Goal: Browse casually

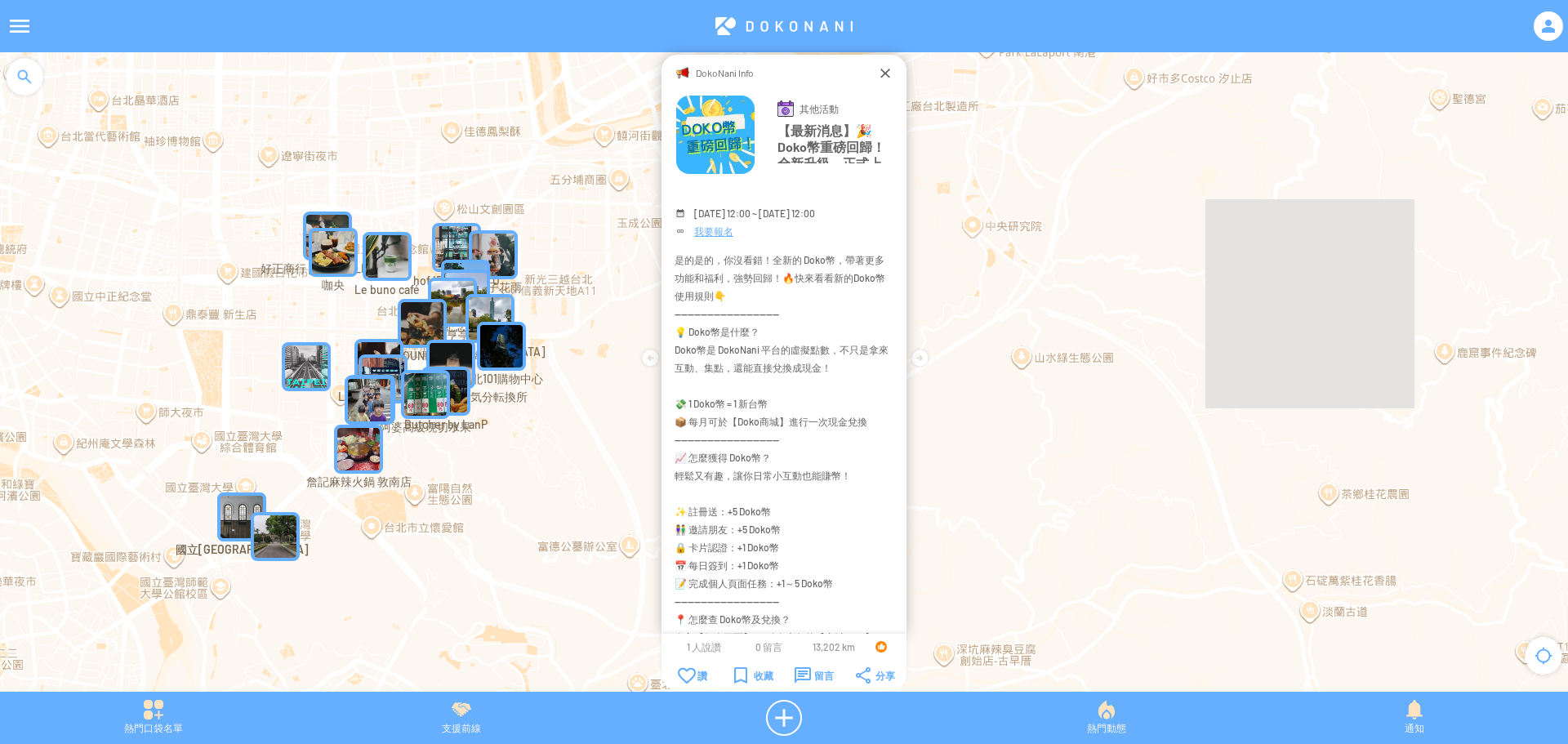
drag, startPoint x: 584, startPoint y: 409, endPoint x: 373, endPoint y: 481, distance: 222.9
click at [373, 481] on div at bounding box center [784, 379] width 1568 height 655
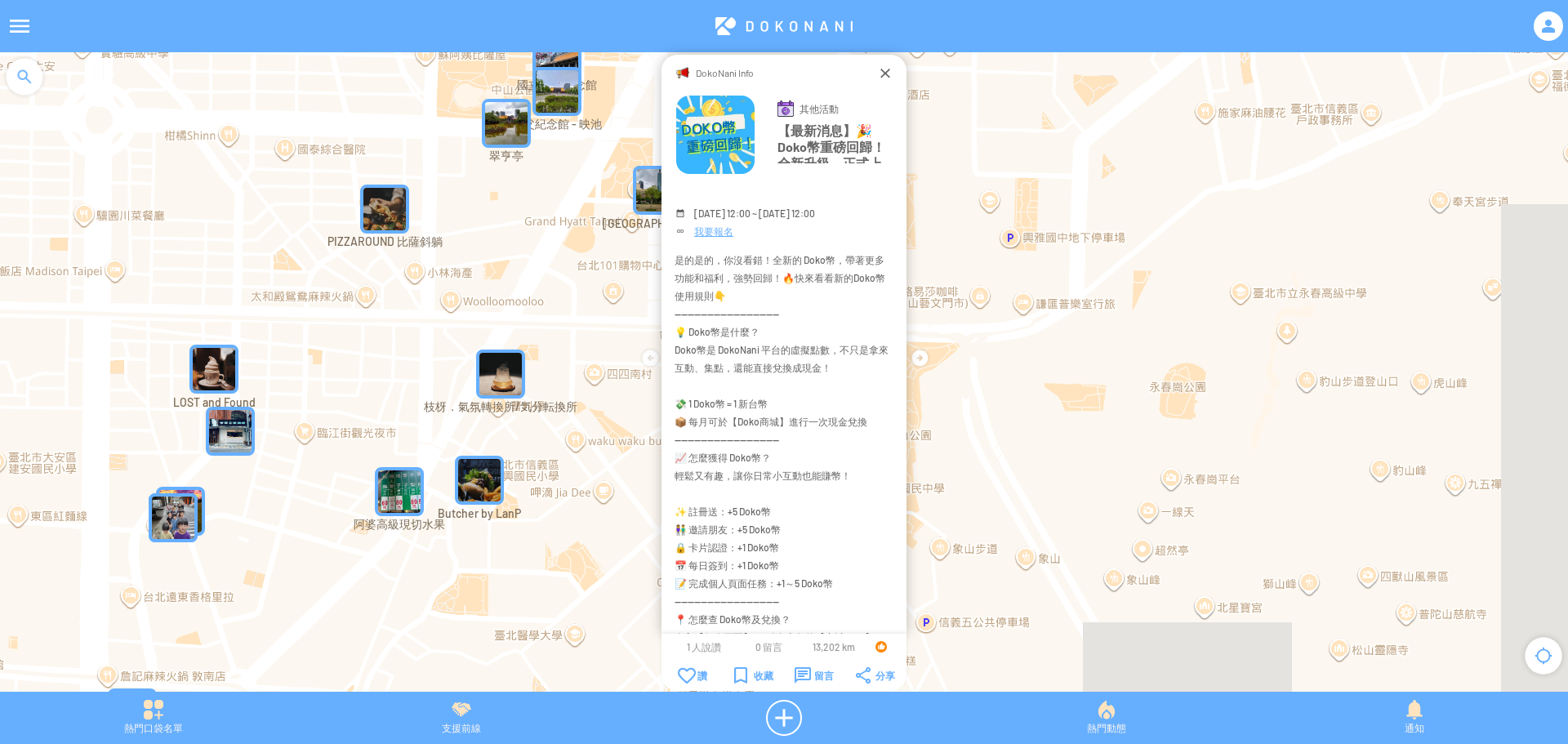
drag, startPoint x: 385, startPoint y: 313, endPoint x: 349, endPoint y: 417, distance: 110.1
click at [349, 417] on div at bounding box center [784, 379] width 1568 height 655
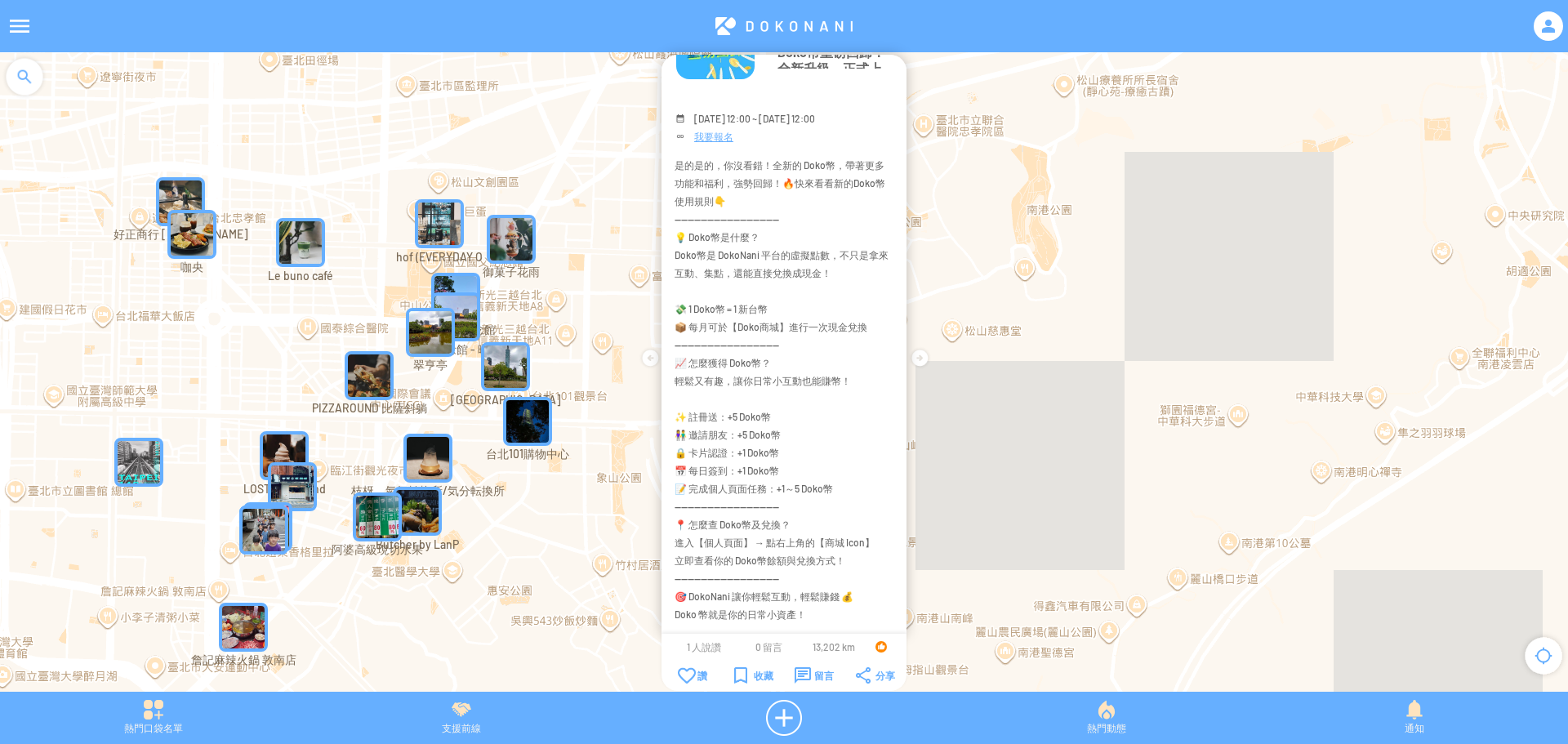
scroll to position [99, 0]
click at [377, 530] on img "KrVURRbfQv9MapIcon" at bounding box center [377, 517] width 49 height 49
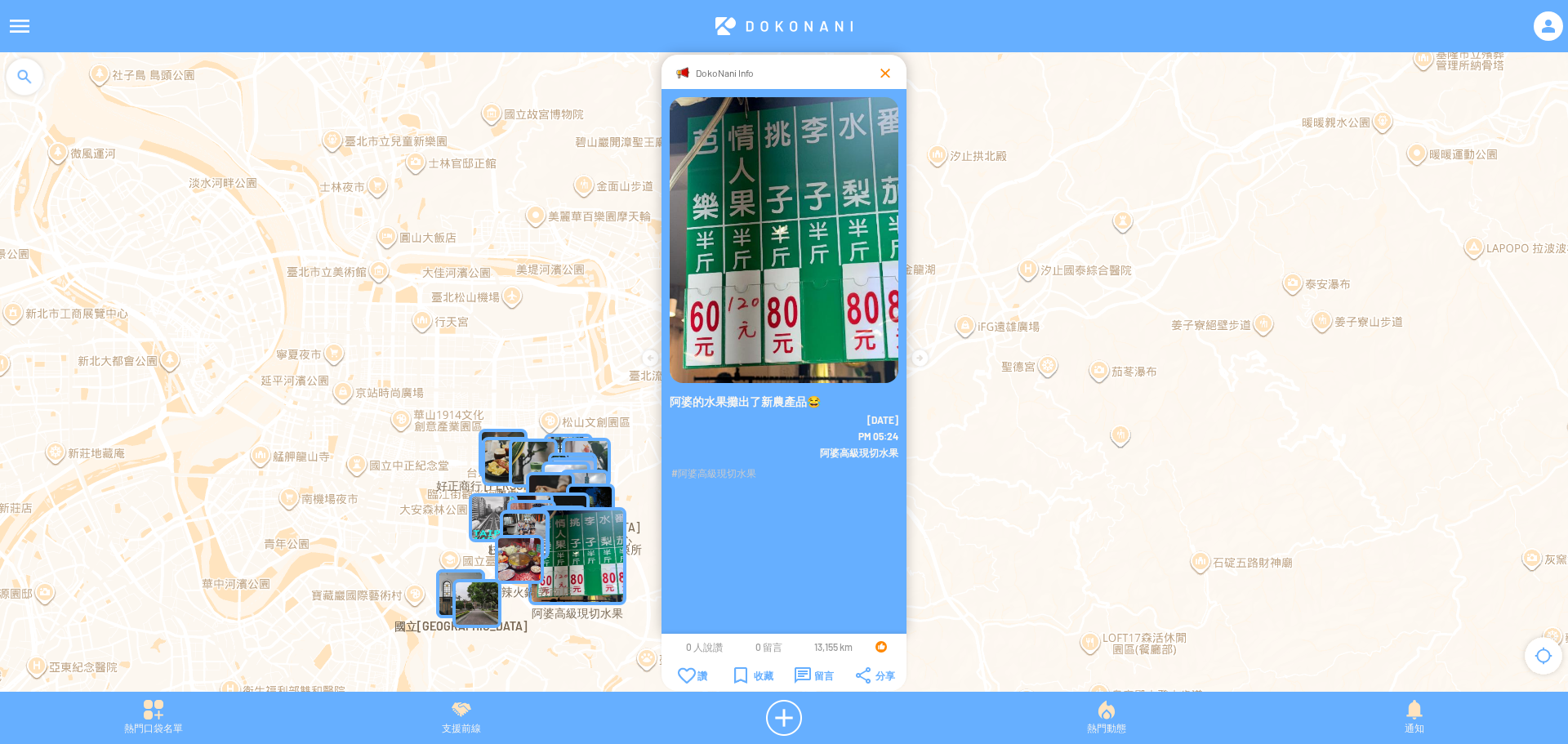
click at [879, 74] on div at bounding box center [885, 73] width 16 height 16
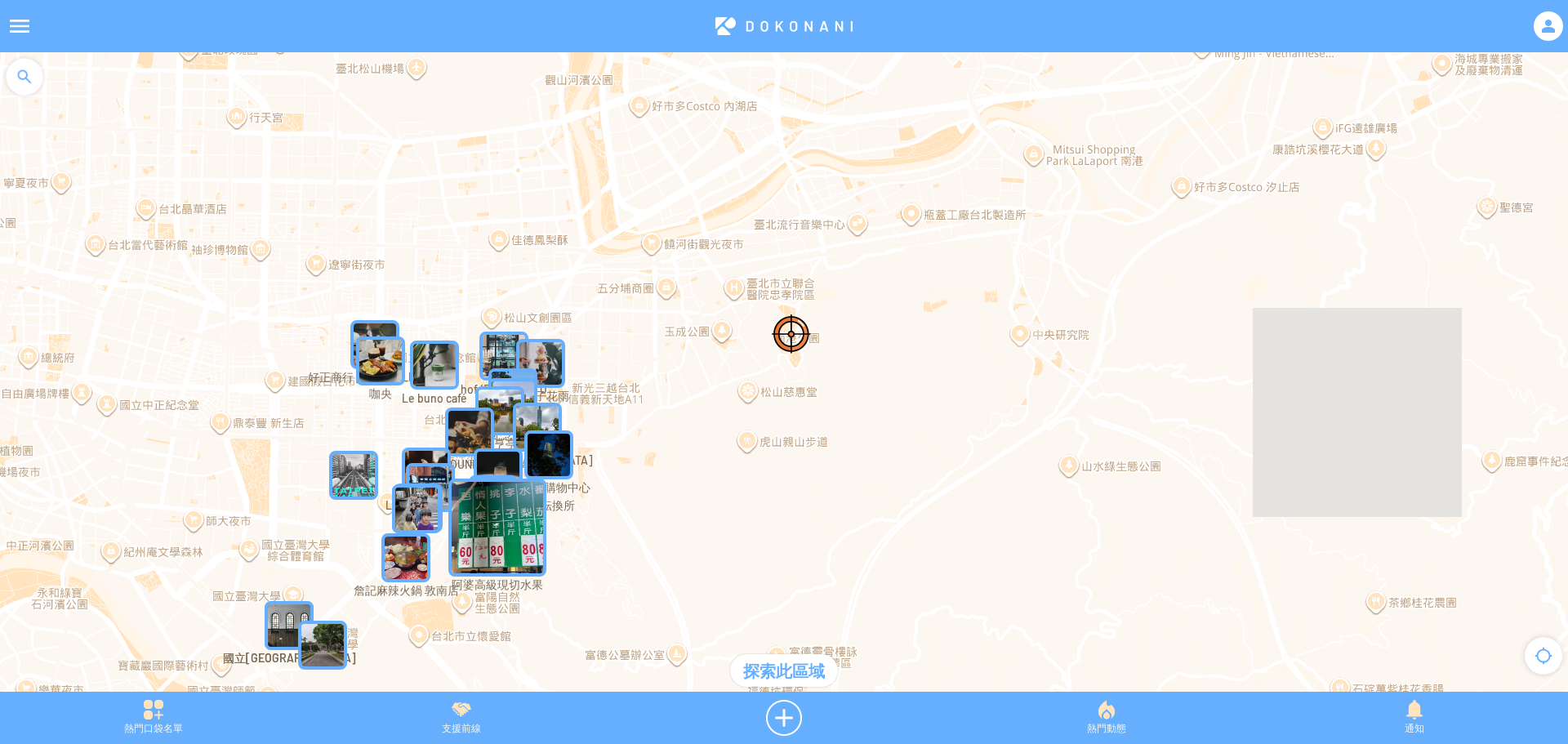
drag, startPoint x: 670, startPoint y: 525, endPoint x: 817, endPoint y: 90, distance: 459.2
click at [803, 119] on div at bounding box center [784, 379] width 1568 height 655
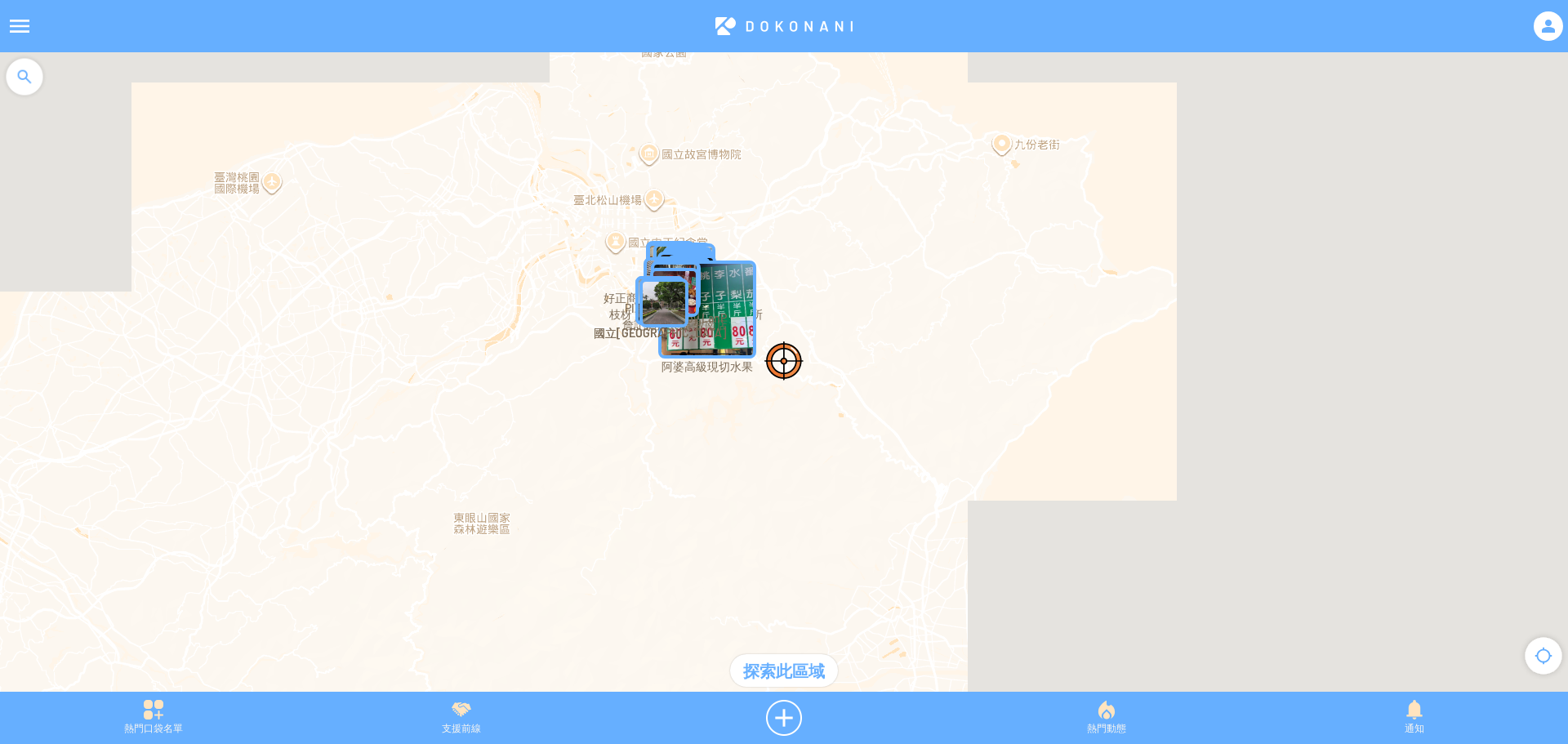
drag, startPoint x: 638, startPoint y: 480, endPoint x: 723, endPoint y: 277, distance: 220.1
click at [708, 299] on div at bounding box center [784, 379] width 1568 height 655
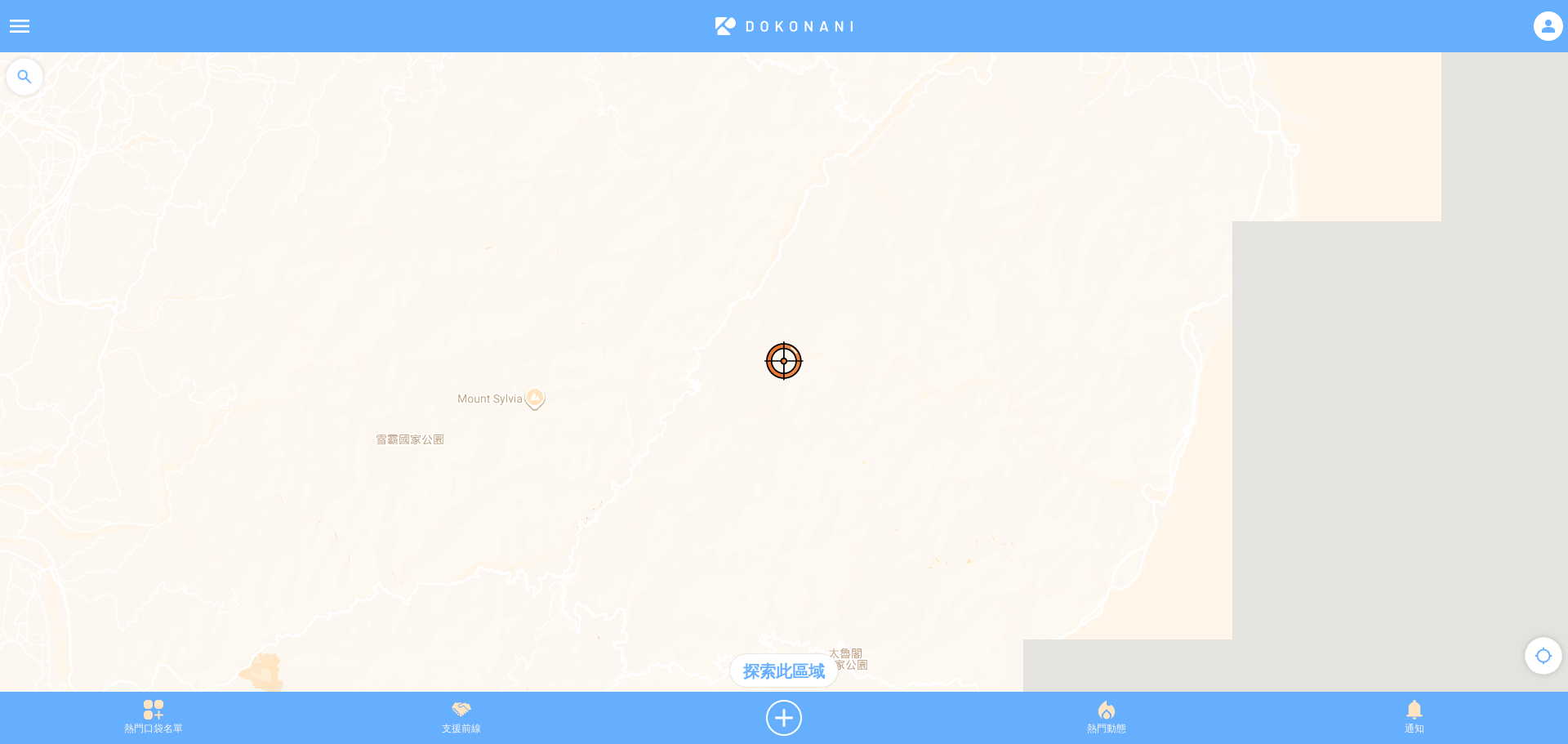
drag, startPoint x: 784, startPoint y: 272, endPoint x: 534, endPoint y: 594, distance: 407.7
click at [570, 591] on div at bounding box center [784, 379] width 1568 height 655
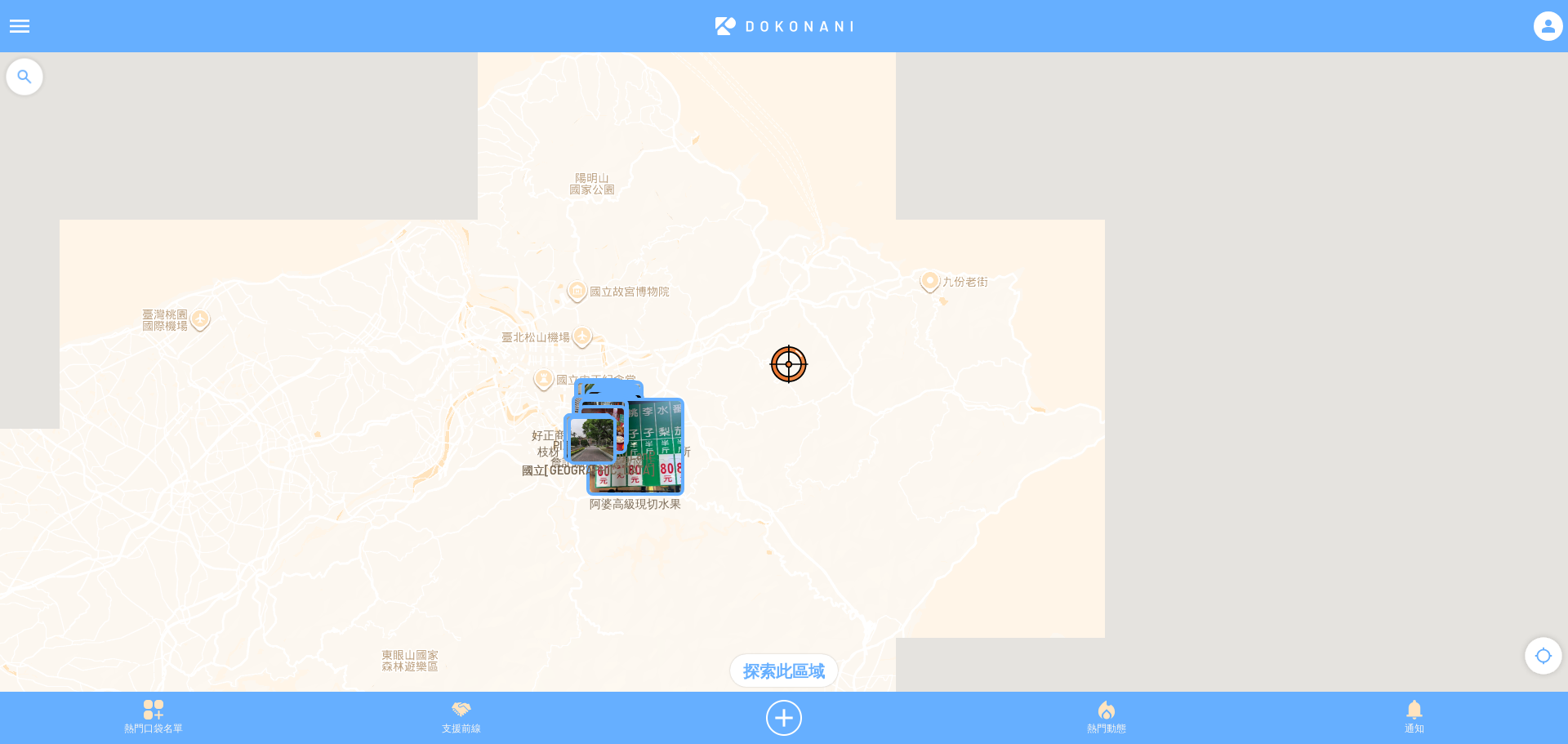
drag, startPoint x: 703, startPoint y: 392, endPoint x: 786, endPoint y: 449, distance: 100.7
click at [786, 449] on div at bounding box center [784, 379] width 1568 height 655
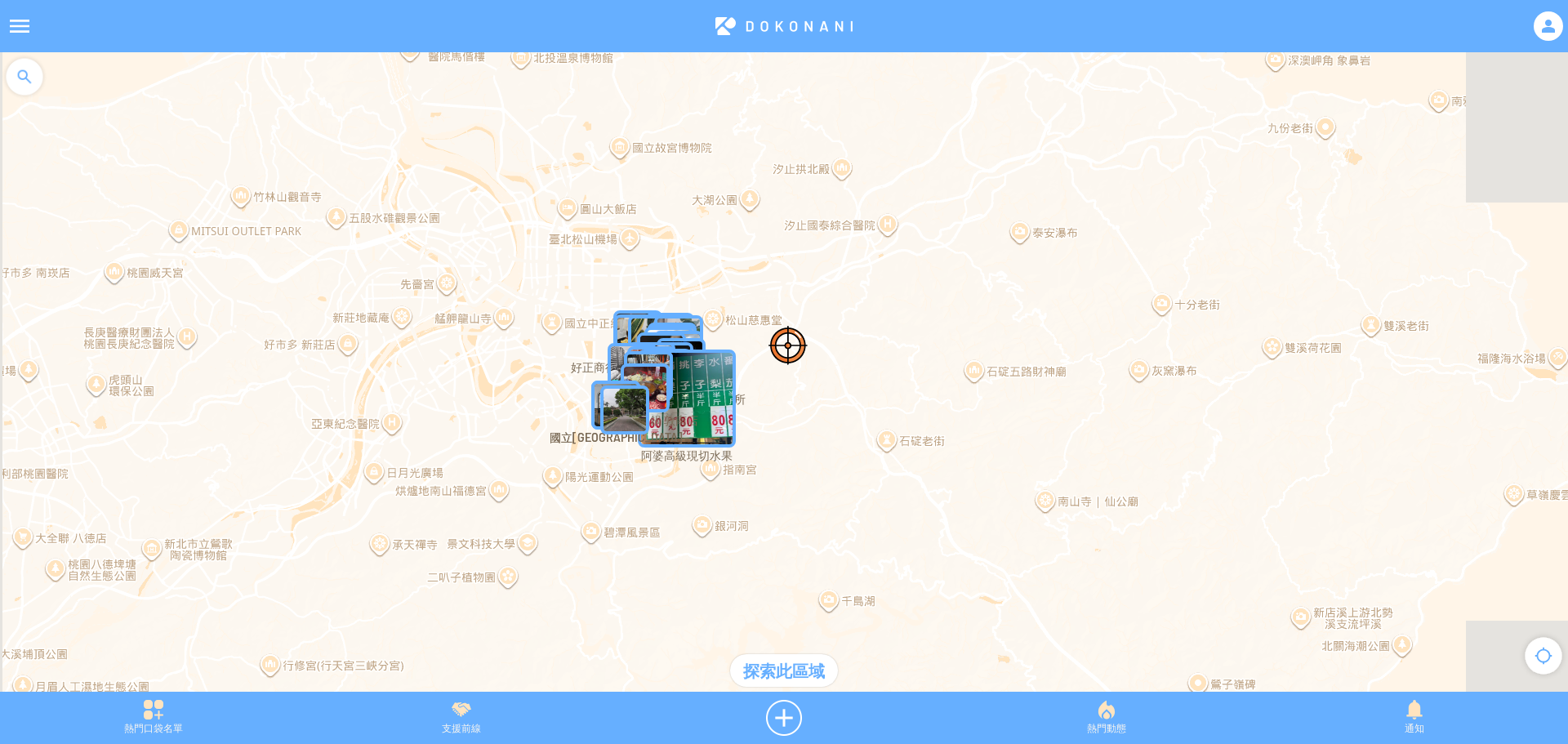
drag, startPoint x: 545, startPoint y: 498, endPoint x: 608, endPoint y: 394, distance: 121.6
click at [608, 394] on div at bounding box center [784, 379] width 1568 height 655
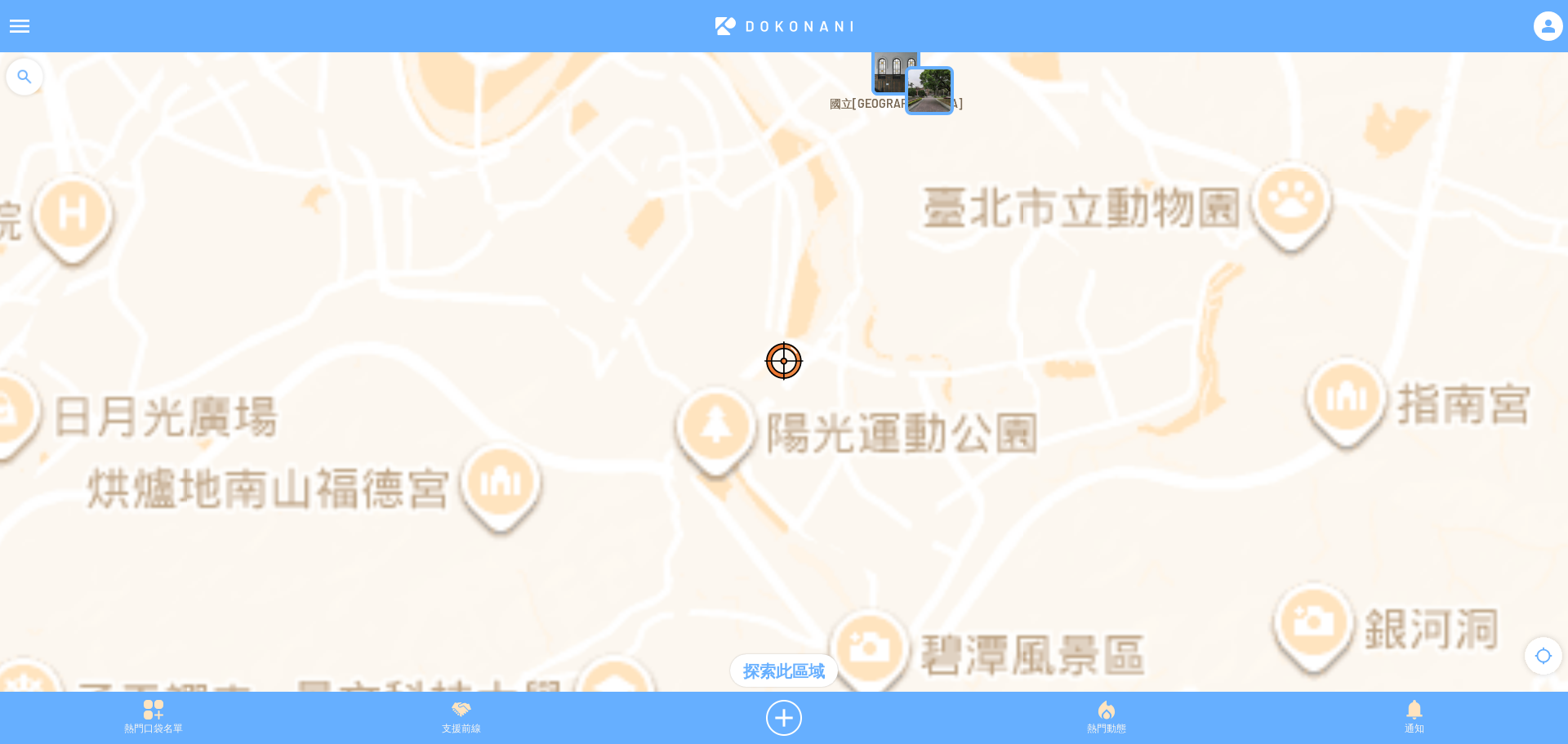
click at [588, 241] on div at bounding box center [784, 379] width 1568 height 655
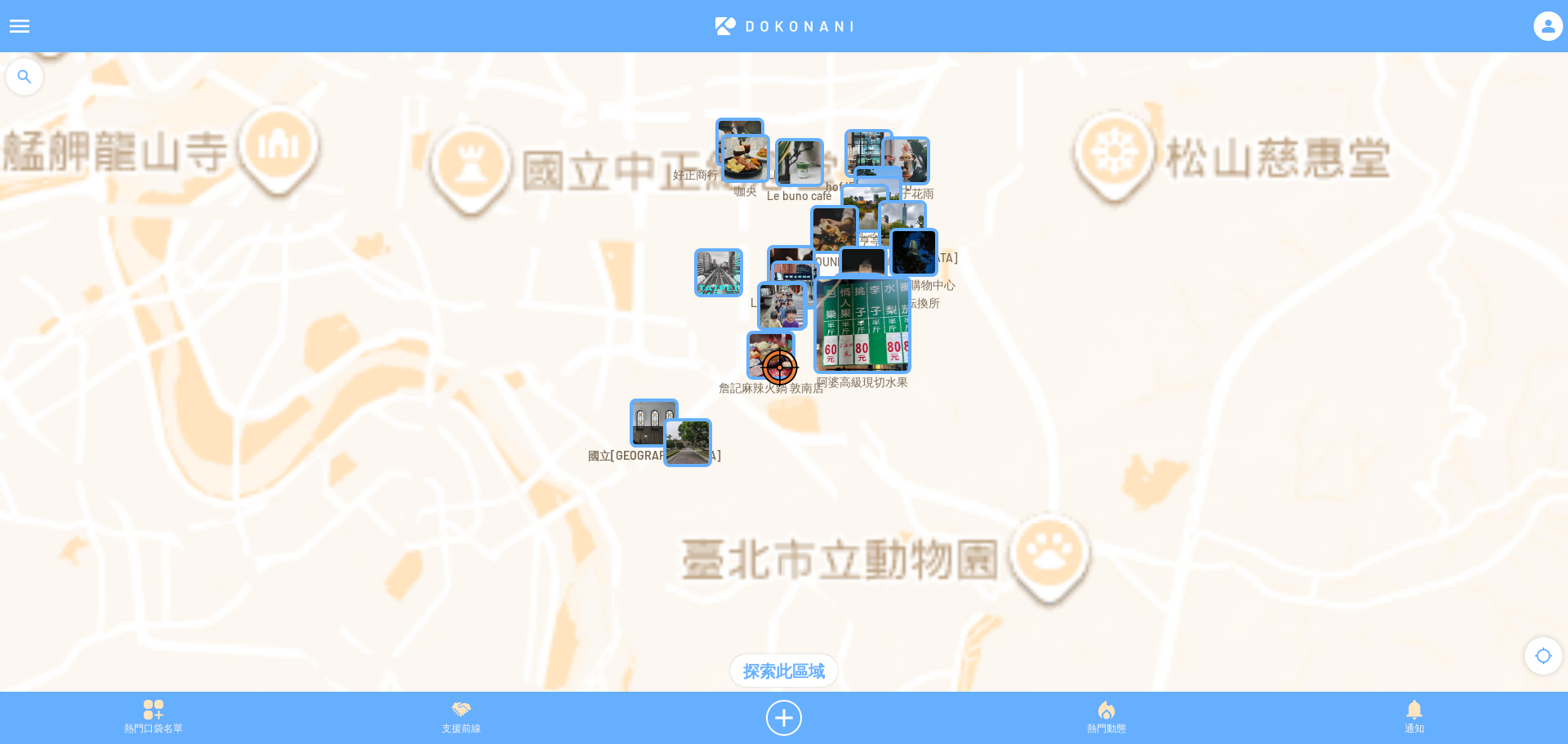
drag, startPoint x: 650, startPoint y: 194, endPoint x: 448, endPoint y: 515, distance: 379.3
click at [403, 555] on div at bounding box center [784, 379] width 1568 height 655
